Goal: Navigation & Orientation: Find specific page/section

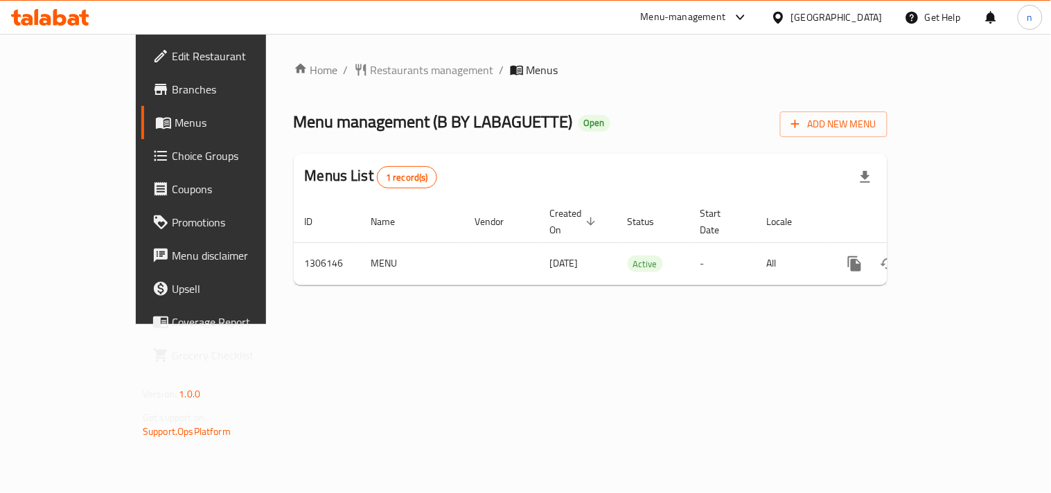
drag, startPoint x: 427, startPoint y: 335, endPoint x: 849, endPoint y: 186, distance: 447.5
click at [529, 312] on div "Home / Restaurants management / Menus Menu management ( B BY LABAGUETTE ) Open …" at bounding box center [590, 179] width 649 height 290
click at [786, 15] on icon at bounding box center [778, 17] width 15 height 15
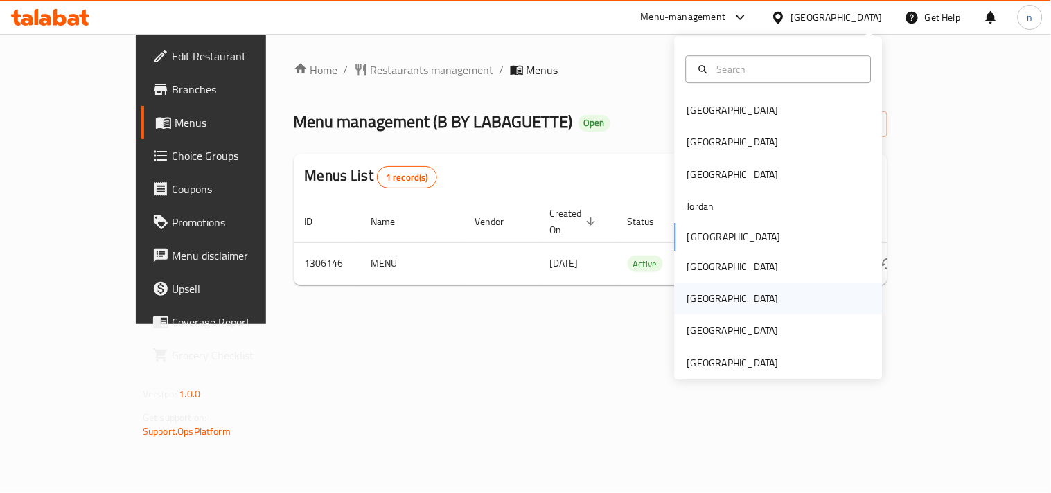
click at [687, 301] on div "[GEOGRAPHIC_DATA]" at bounding box center [732, 298] width 91 height 15
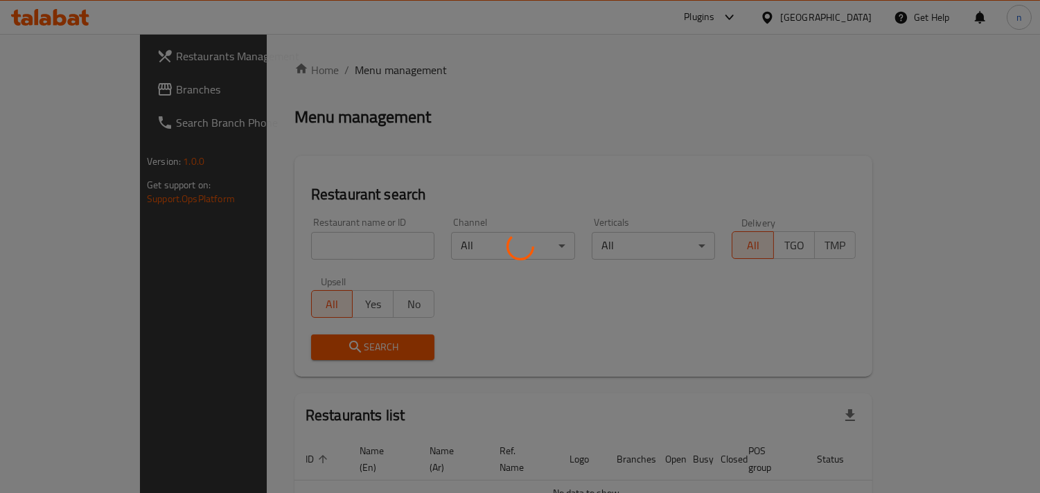
click at [98, 98] on div at bounding box center [520, 246] width 1040 height 493
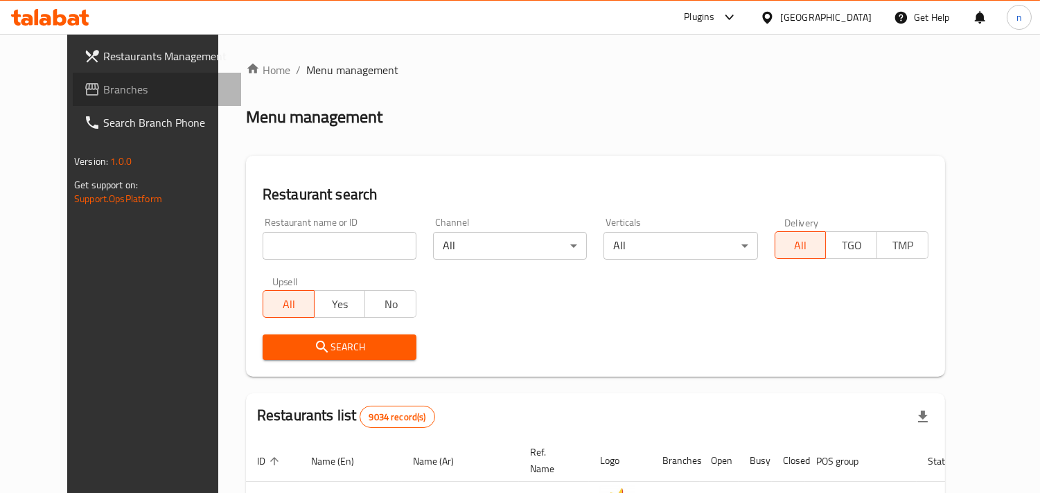
click at [103, 94] on span "Branches" at bounding box center [166, 89] width 127 height 17
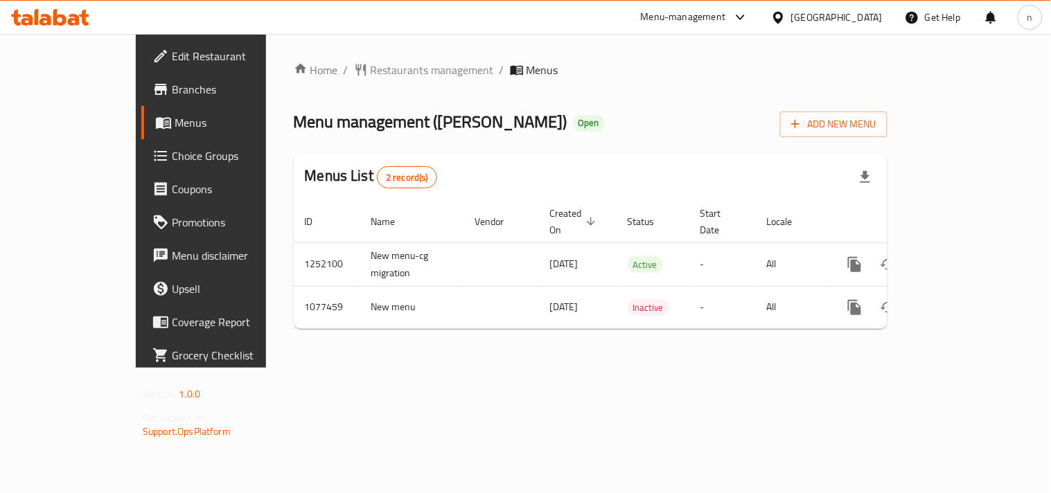
click at [786, 14] on icon at bounding box center [778, 17] width 15 height 15
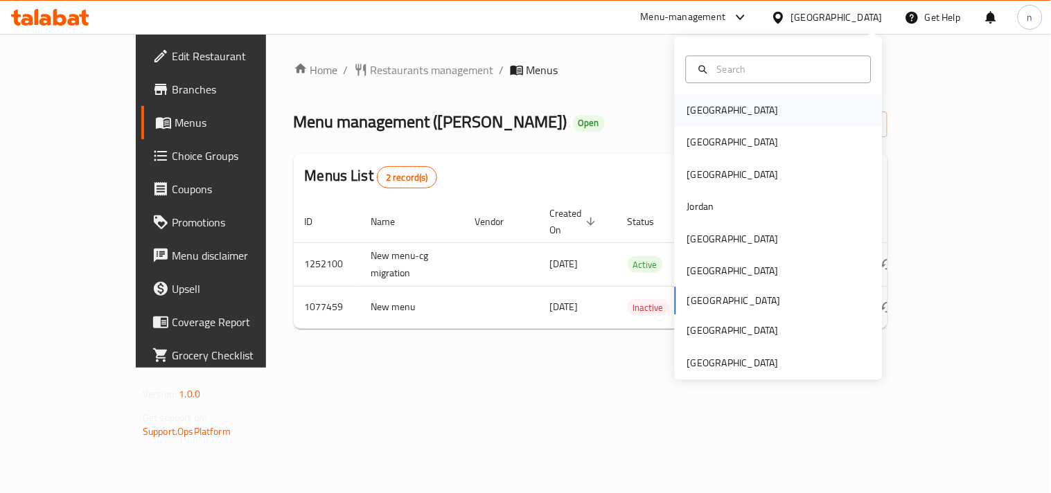
click at [687, 114] on div "[GEOGRAPHIC_DATA]" at bounding box center [732, 110] width 91 height 15
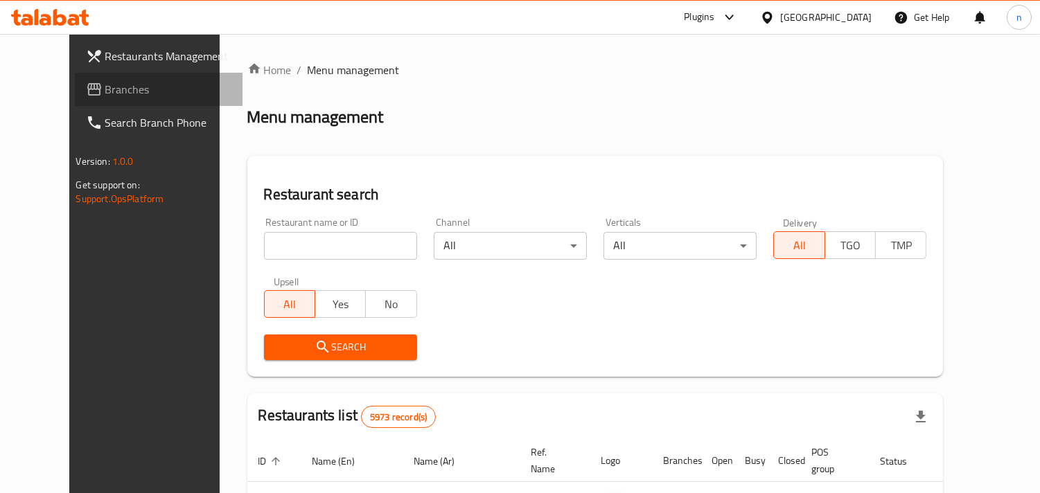
click at [118, 94] on span "Branches" at bounding box center [168, 89] width 127 height 17
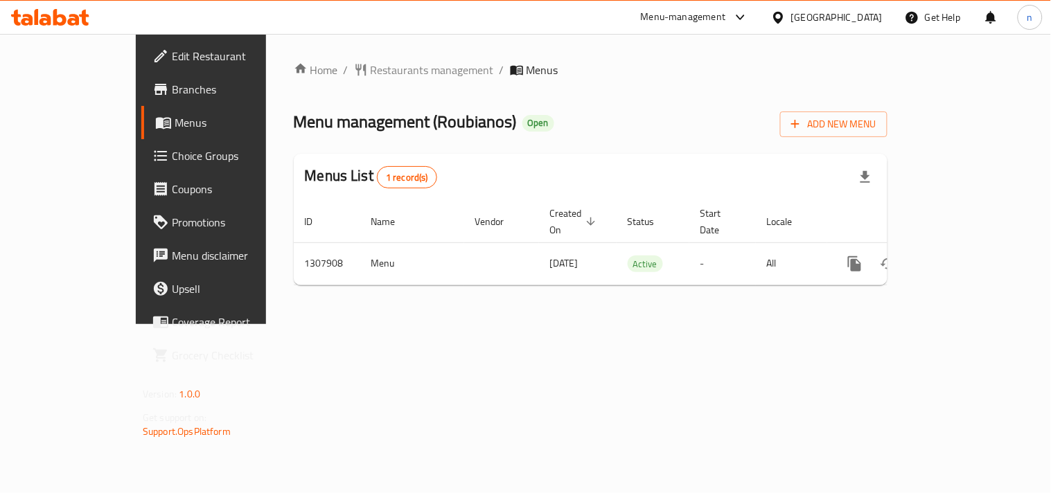
click at [743, 18] on icon at bounding box center [740, 18] width 8 height 6
click at [590, 153] on div "Restaurant-Management" at bounding box center [610, 152] width 109 height 15
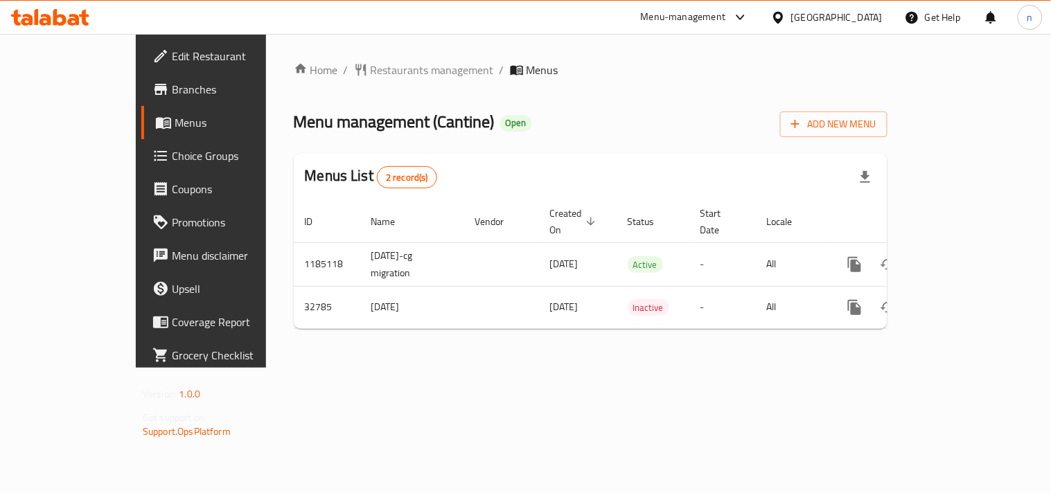
click at [786, 19] on icon at bounding box center [778, 17] width 15 height 15
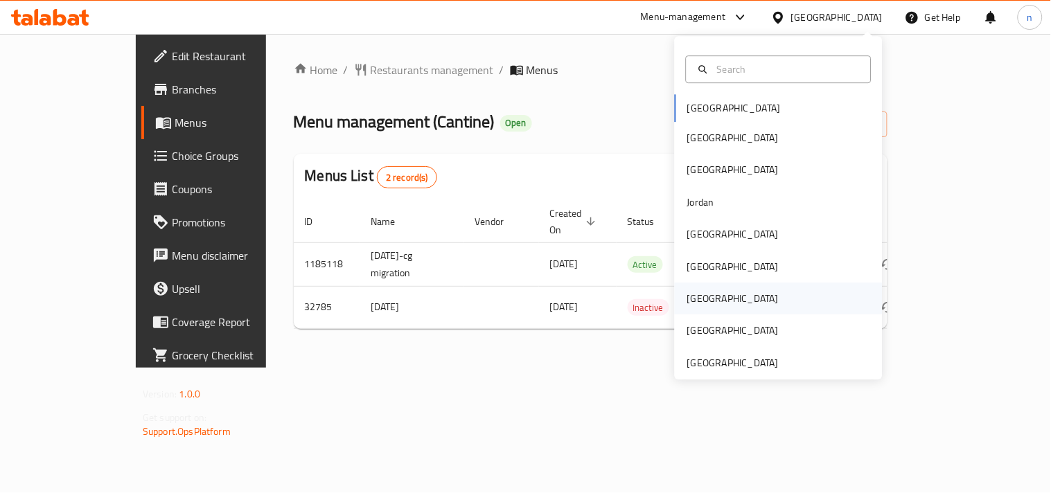
click at [687, 298] on div "Qatar" at bounding box center [732, 298] width 91 height 15
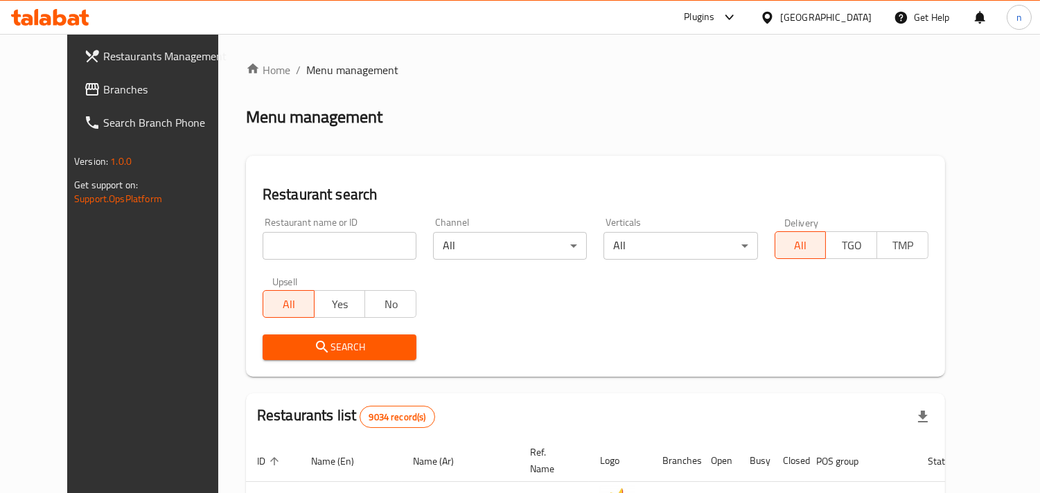
click at [103, 91] on span "Branches" at bounding box center [166, 89] width 127 height 17
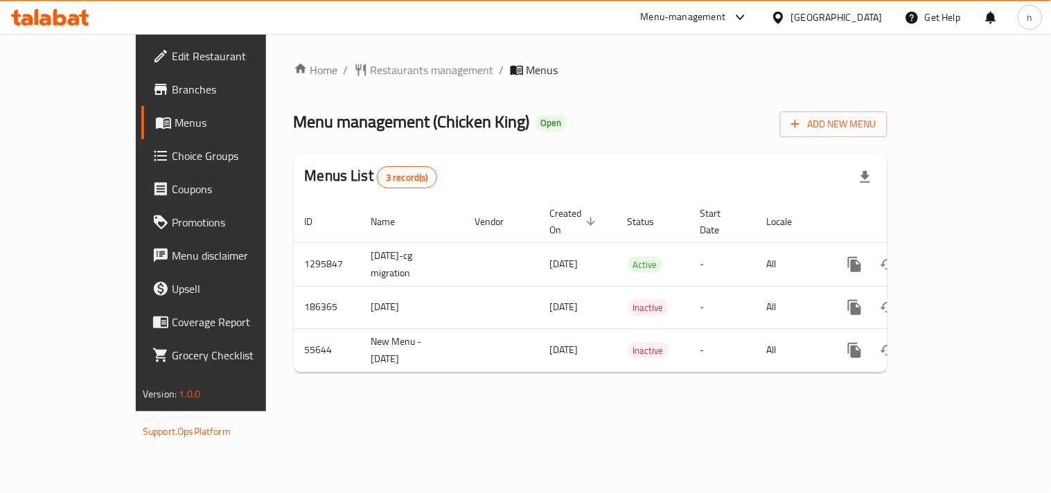
click at [742, 19] on icon at bounding box center [740, 18] width 8 height 6
click at [563, 150] on div "Restaurant-Management" at bounding box center [610, 152] width 109 height 15
click at [786, 19] on icon at bounding box center [778, 17] width 15 height 15
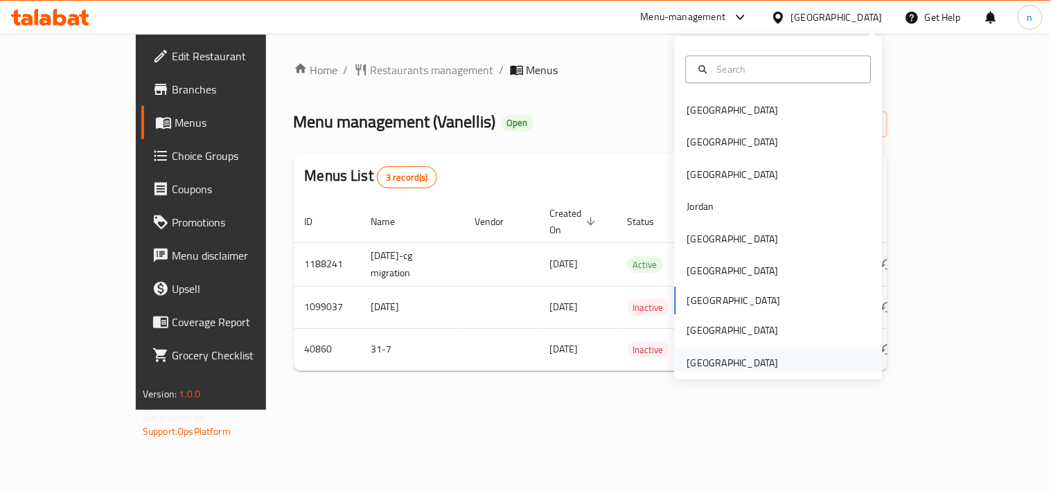
click at [705, 362] on div "[GEOGRAPHIC_DATA]" at bounding box center [732, 362] width 91 height 15
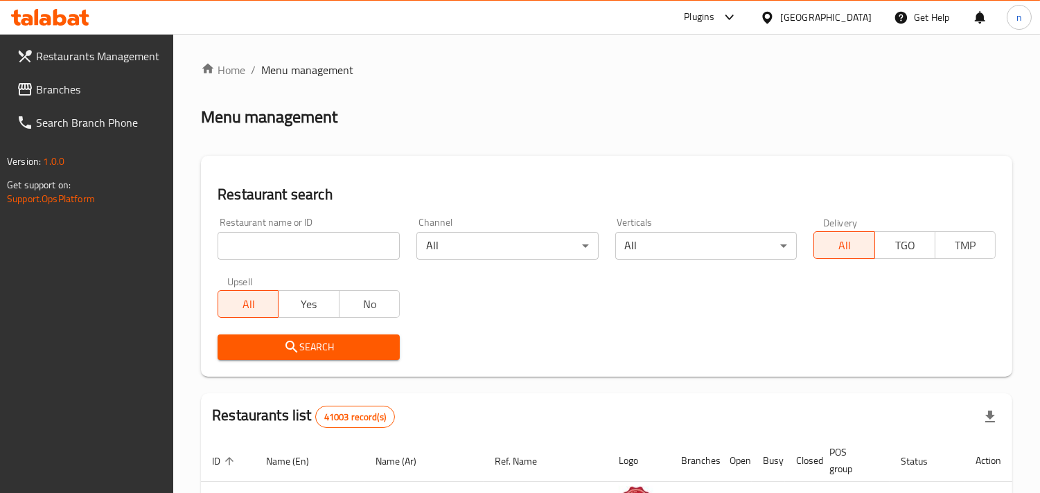
click at [732, 15] on icon at bounding box center [729, 17] width 17 height 17
click at [615, 155] on div "Restaurant-Management" at bounding box center [599, 157] width 109 height 15
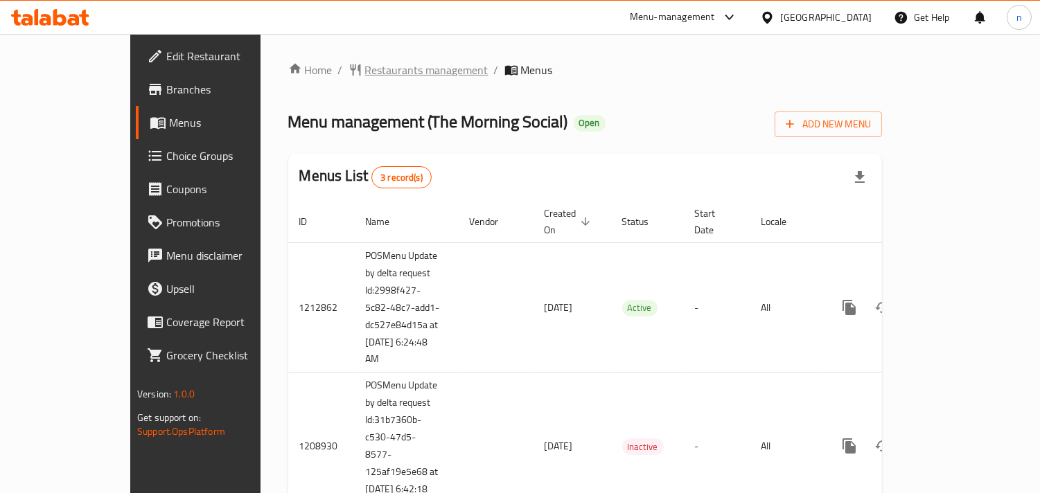
click at [365, 67] on span "Restaurants management" at bounding box center [426, 70] width 123 height 17
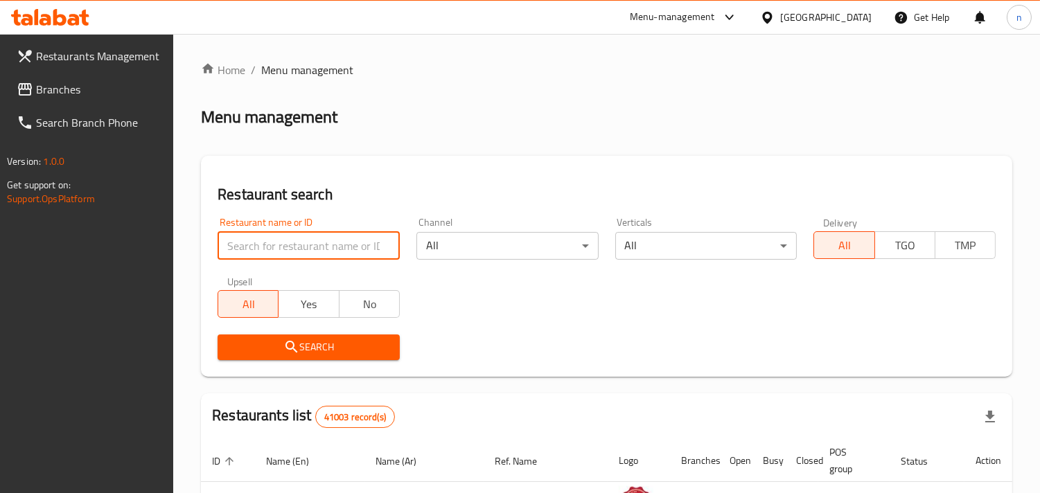
click at [265, 246] on input "search" at bounding box center [309, 246] width 182 height 28
paste input "633740"
type input "633740"
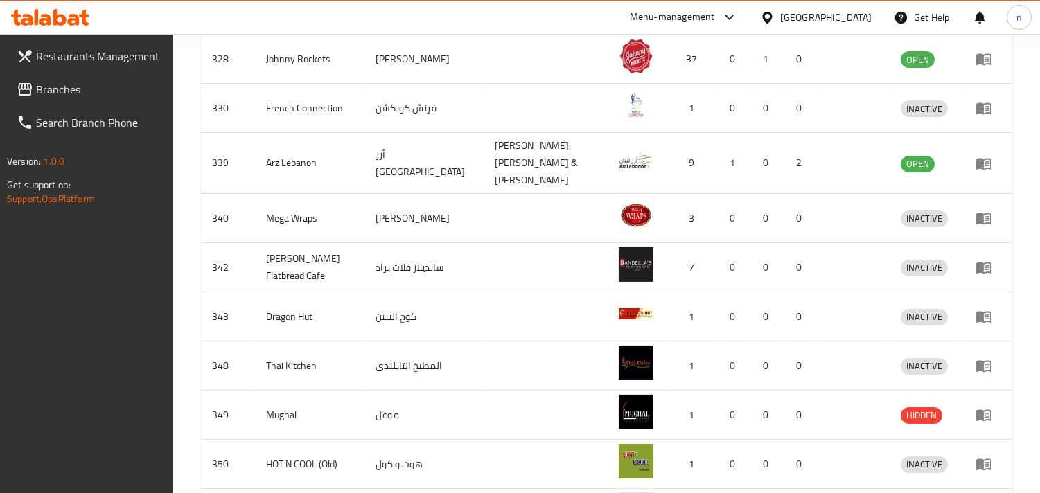
scroll to position [412, 0]
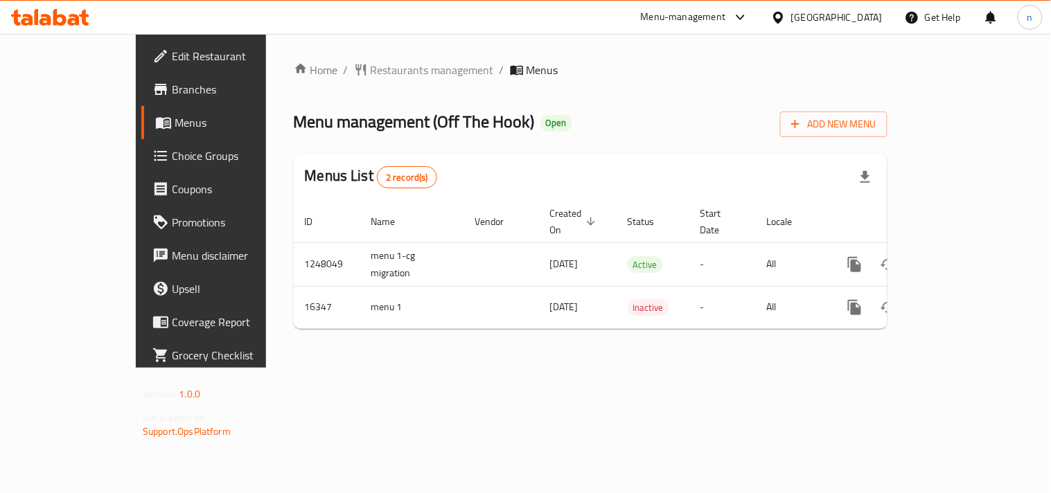
drag, startPoint x: 784, startPoint y: 15, endPoint x: 773, endPoint y: 28, distance: 16.7
click at [783, 15] on icon at bounding box center [778, 17] width 10 height 12
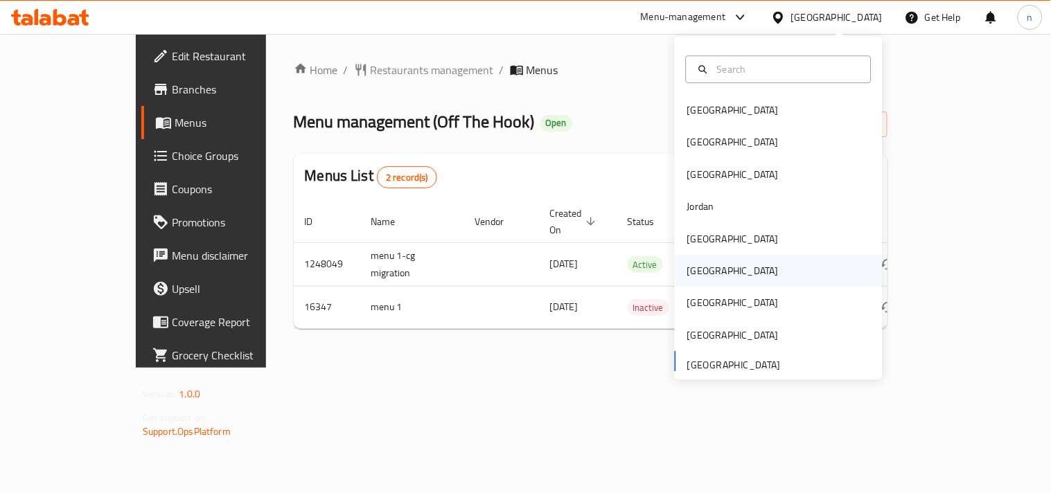
click at [698, 269] on div "Oman" at bounding box center [732, 270] width 91 height 15
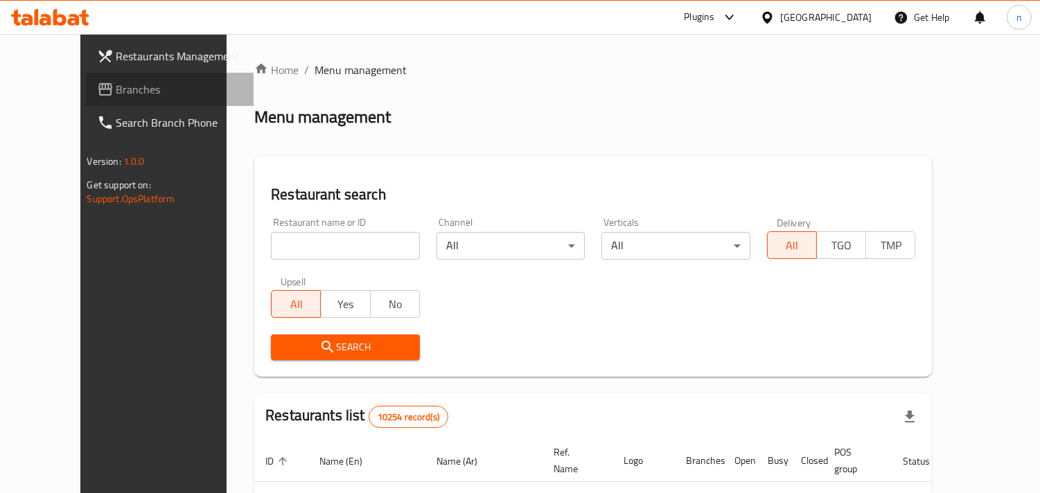
click at [116, 97] on span "Branches" at bounding box center [179, 89] width 127 height 17
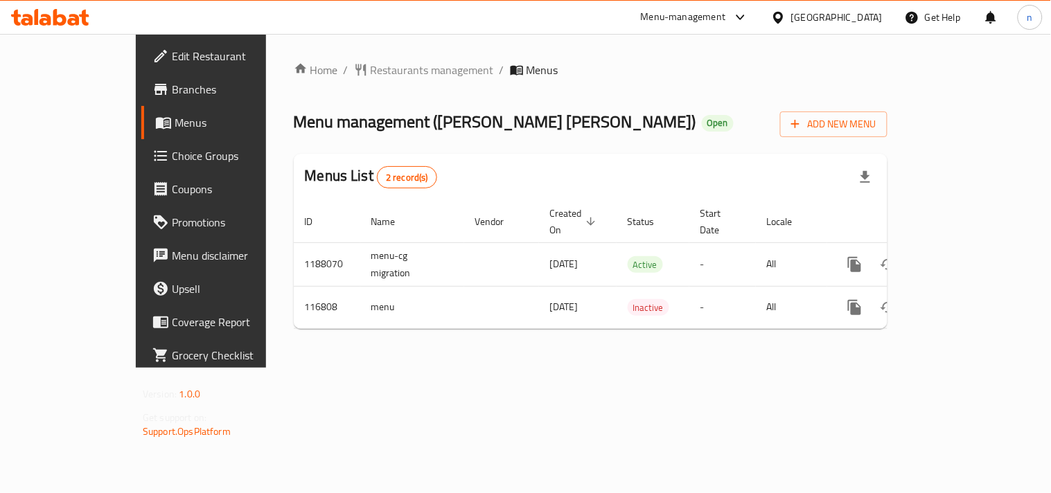
click at [749, 17] on icon at bounding box center [740, 17] width 17 height 17
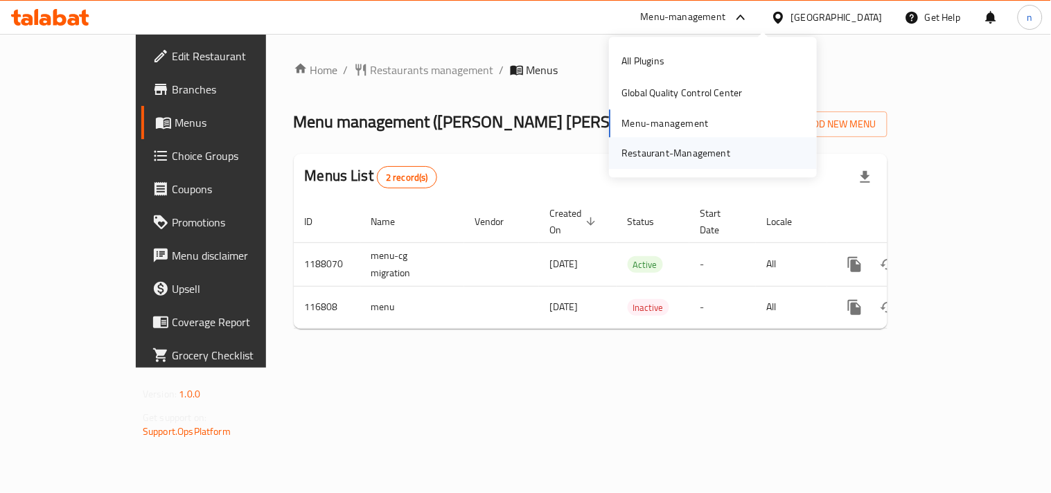
click at [641, 145] on div "Restaurant-Management" at bounding box center [675, 152] width 109 height 15
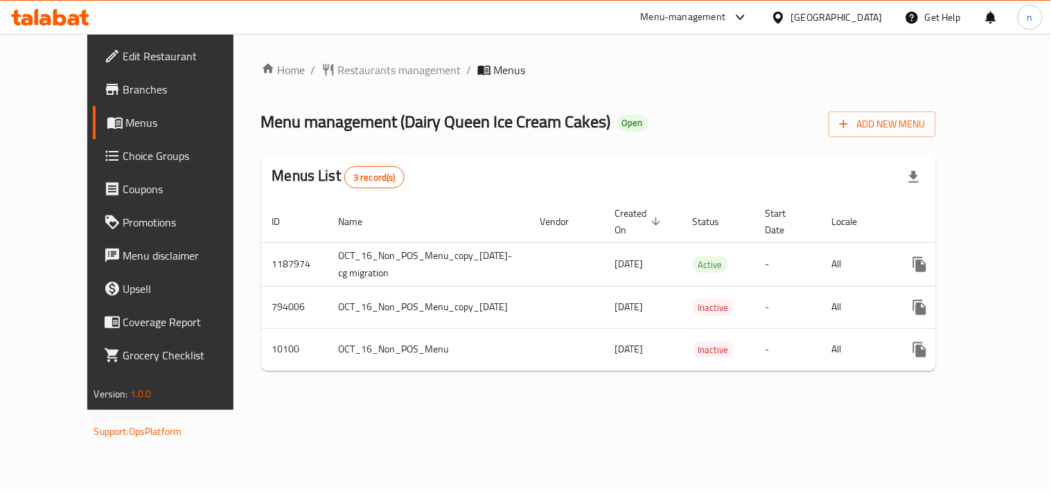
click at [749, 17] on icon at bounding box center [740, 17] width 17 height 17
click at [632, 150] on div "Restaurant-Management" at bounding box center [675, 152] width 109 height 15
